Goal: Task Accomplishment & Management: Use online tool/utility

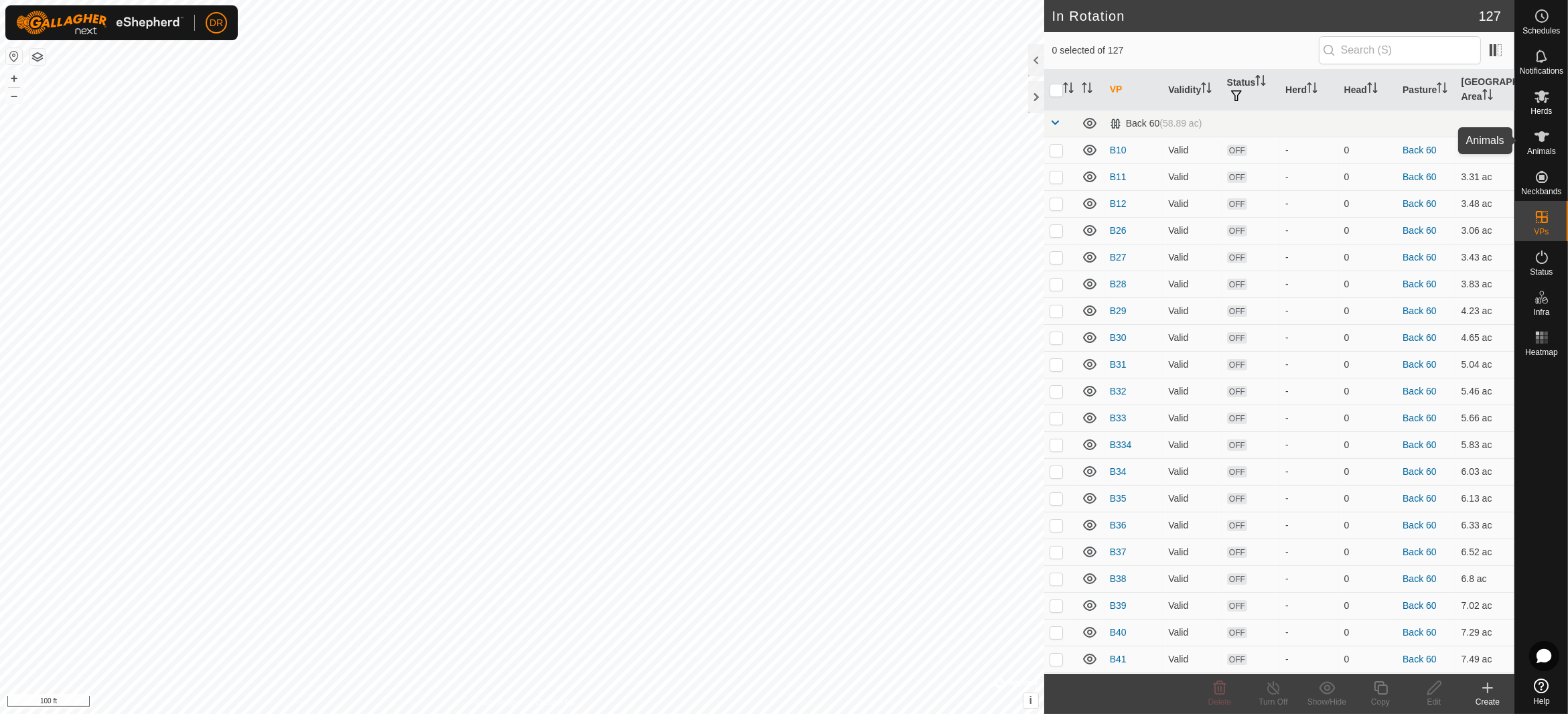
click at [1539, 131] on icon at bounding box center [1542, 137] width 16 height 16
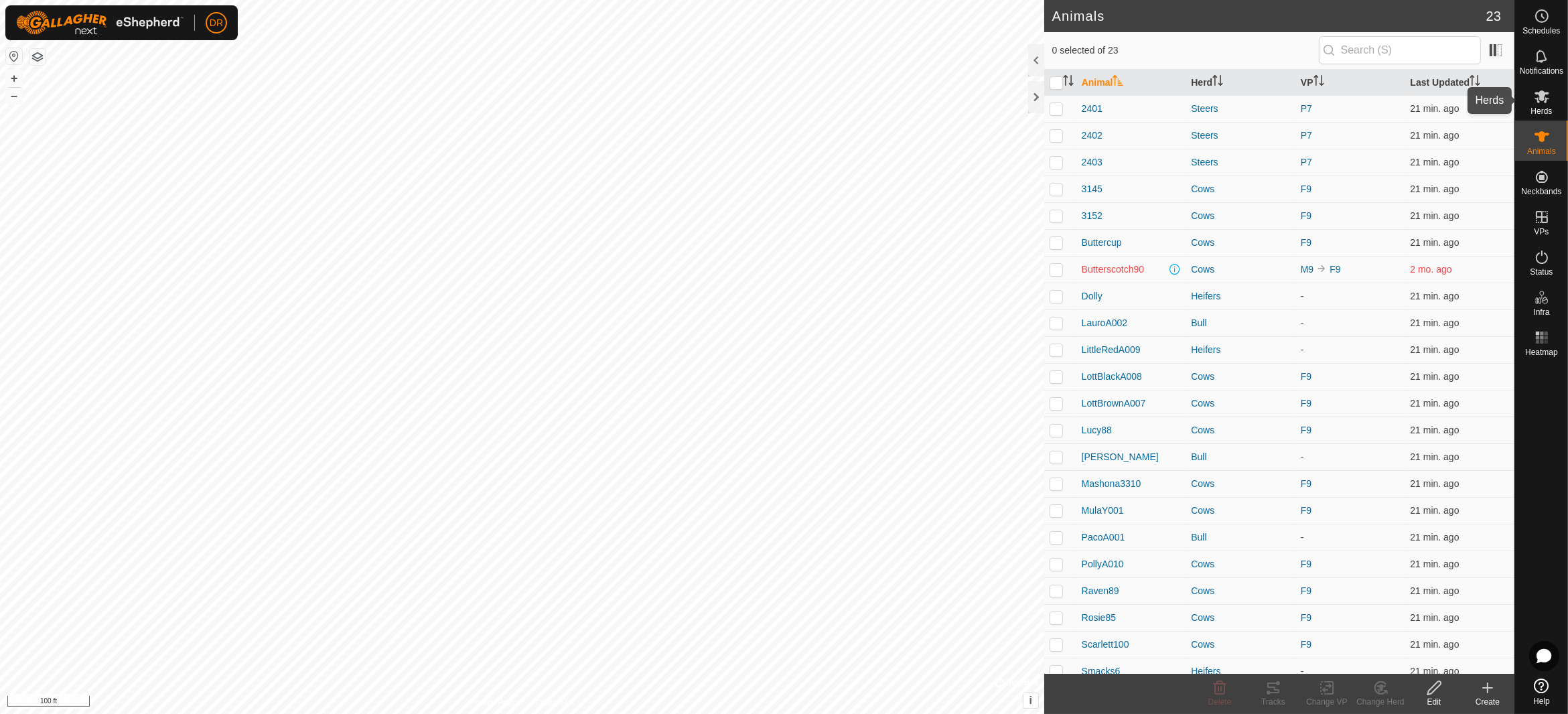
click at [1549, 94] on es-mob-svg-icon at bounding box center [1542, 96] width 25 height 22
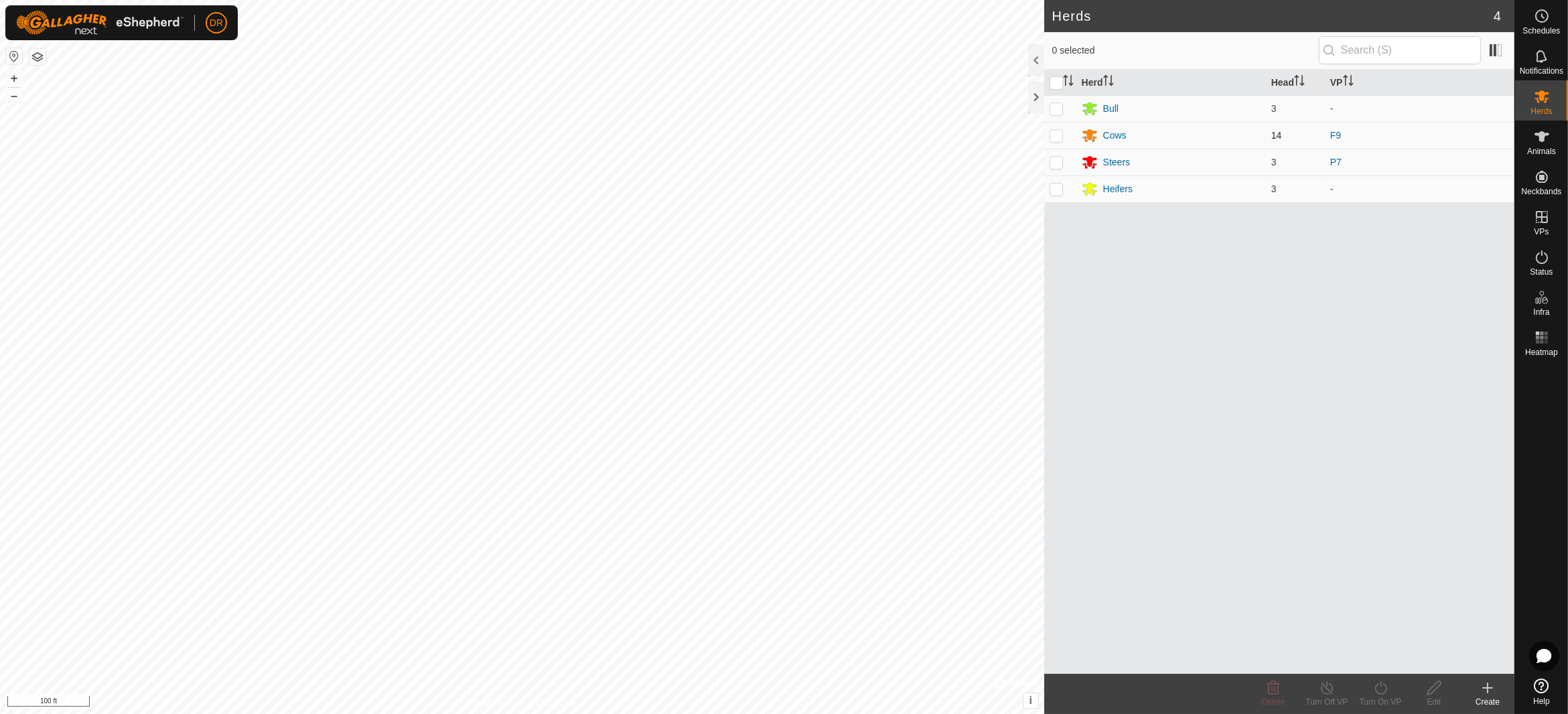
click at [1057, 136] on p-checkbox at bounding box center [1056, 135] width 14 height 11
checkbox input "true"
click at [1379, 688] on icon at bounding box center [1381, 687] width 17 height 16
click at [1386, 663] on link "Now" at bounding box center [1420, 659] width 133 height 27
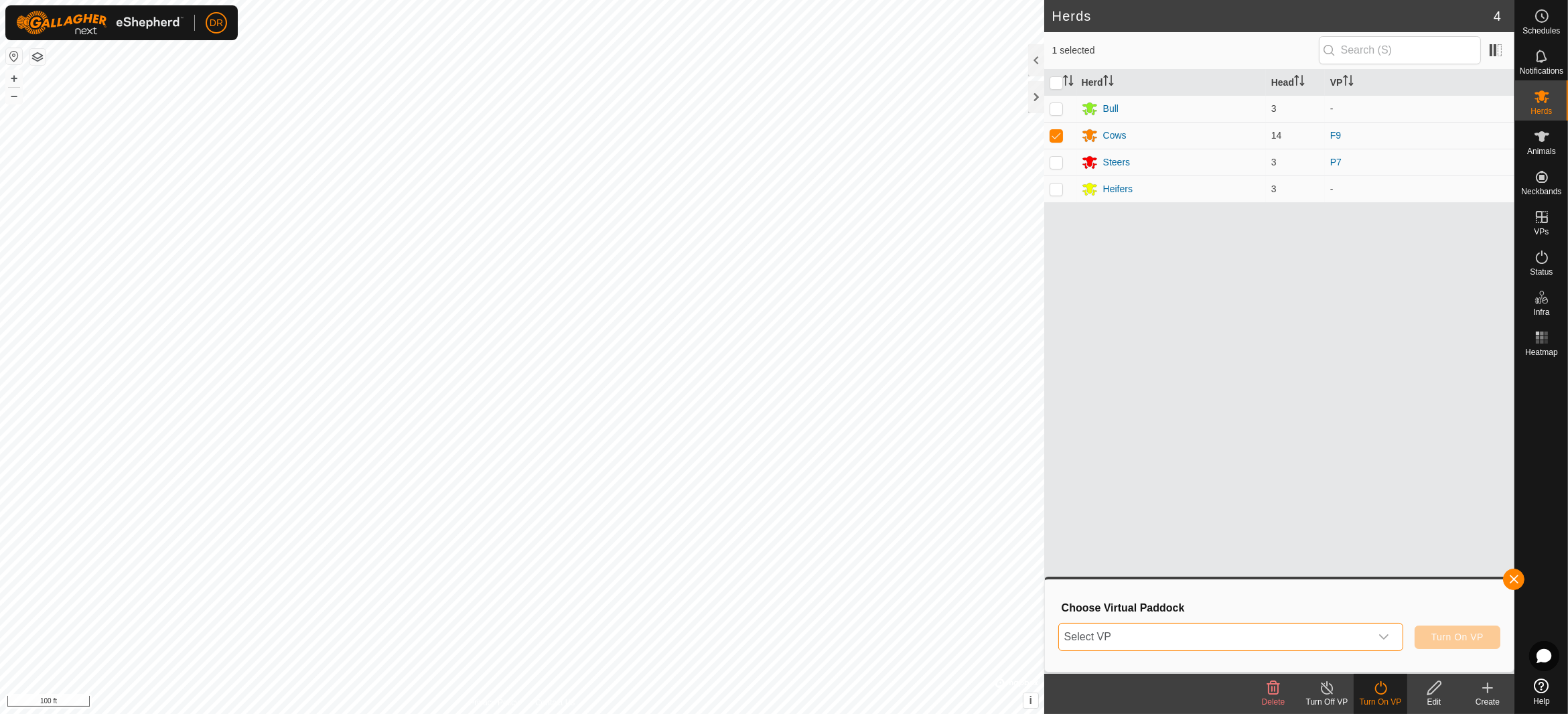
click at [1242, 636] on span "Select VP" at bounding box center [1215, 636] width 312 height 27
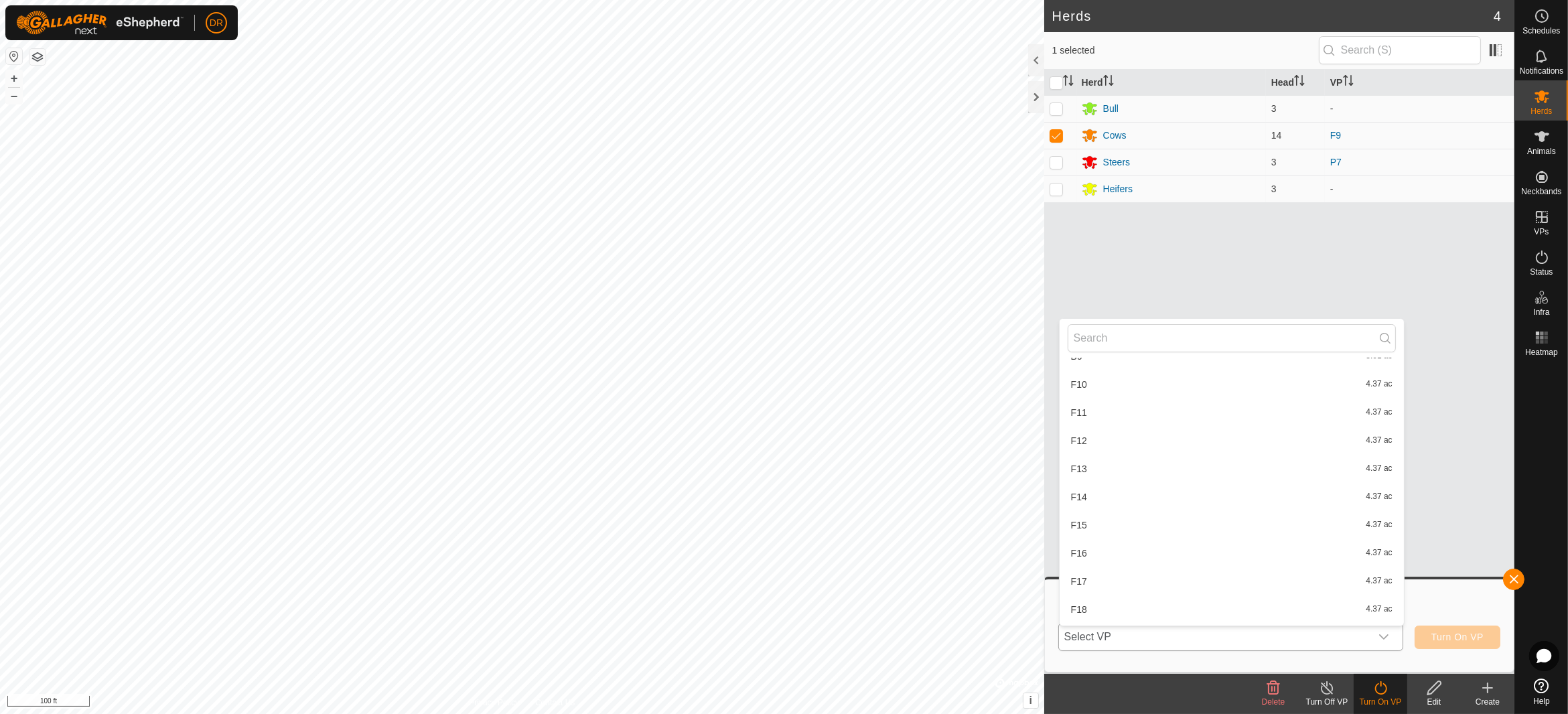
scroll to position [1756, 0]
click at [1085, 443] on li "F10 4.37 ac" at bounding box center [1232, 448] width 344 height 27
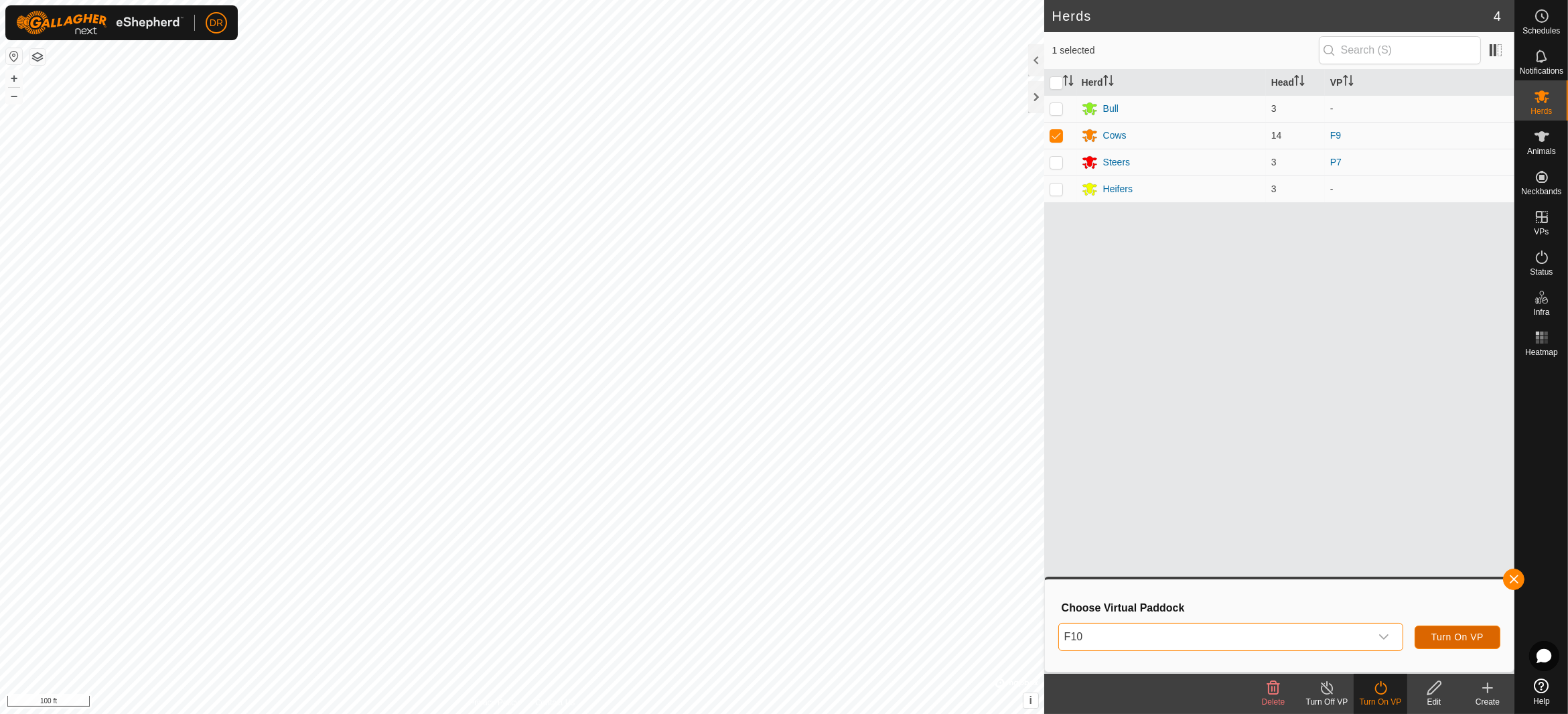
click at [1440, 639] on span "Turn On VP" at bounding box center [1457, 636] width 52 height 11
